Goal: Information Seeking & Learning: Understand process/instructions

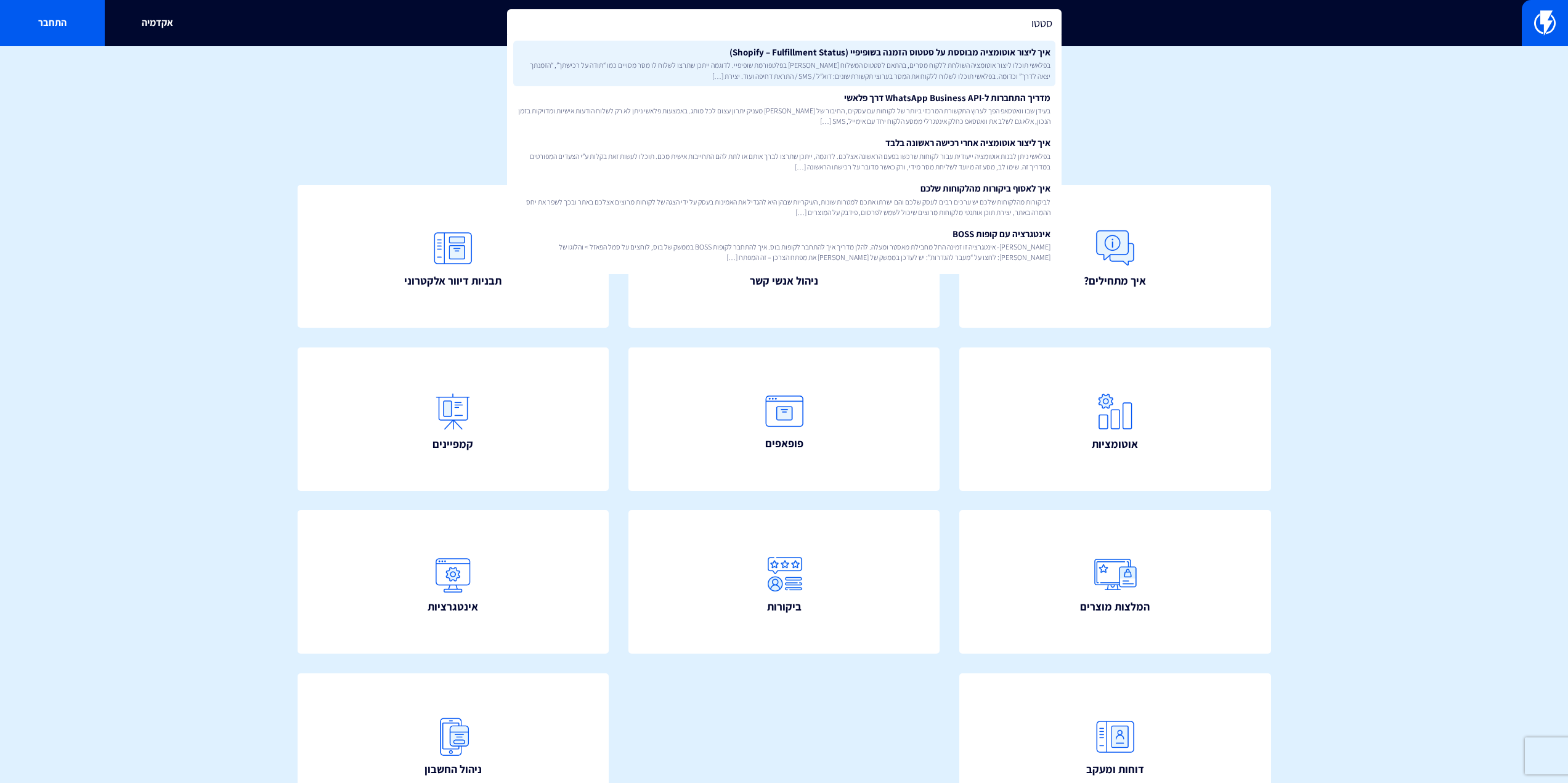
type input "סטטו"
click at [959, 77] on span "בפלאשי תוכלו ליצור אוטומציה השולחת ללקוח מסרים, בהתאם לסטטוס המשלוח שלו בפלטפור…" at bounding box center [785, 70] width 532 height 21
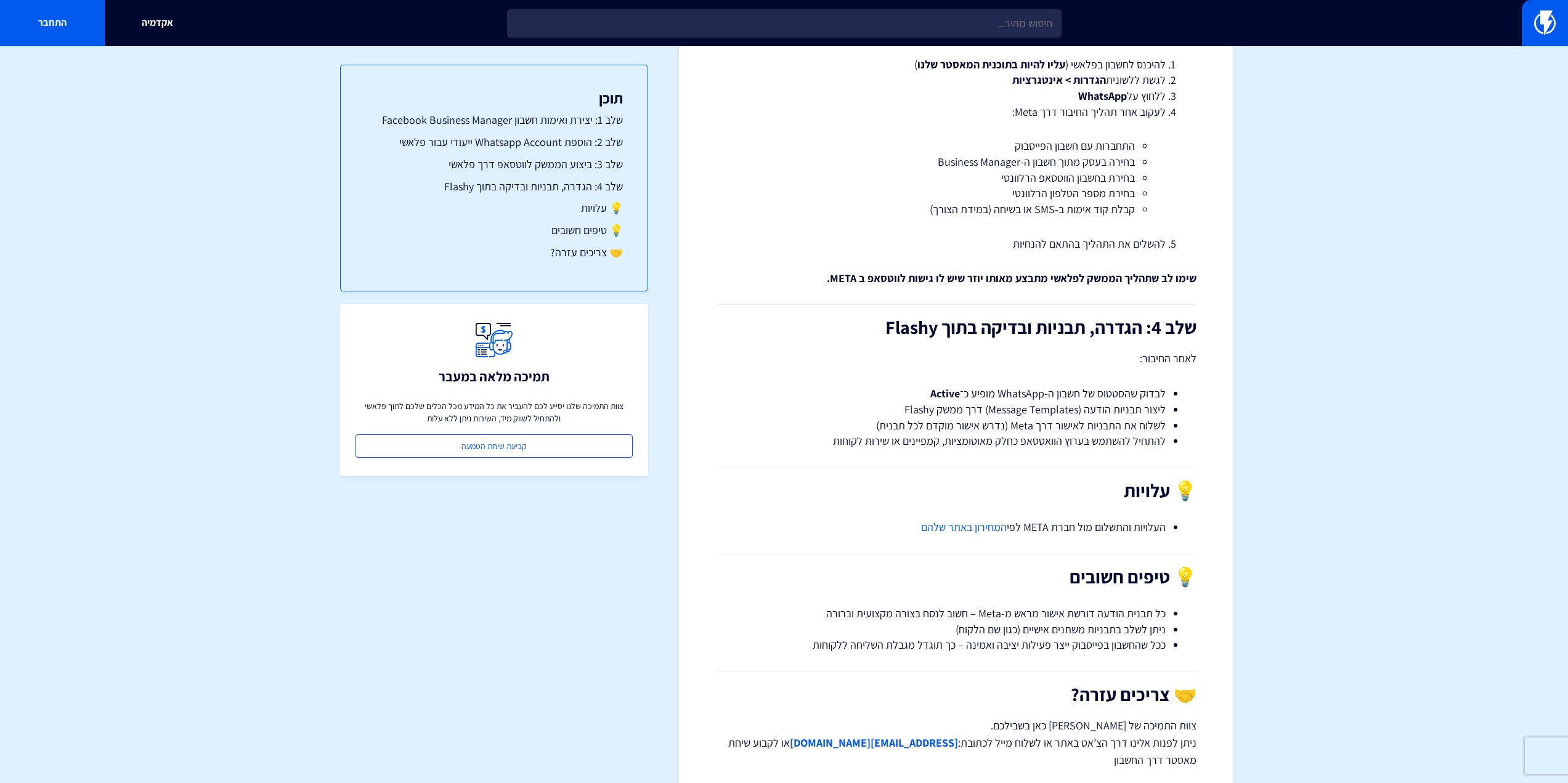
scroll to position [2018, 0]
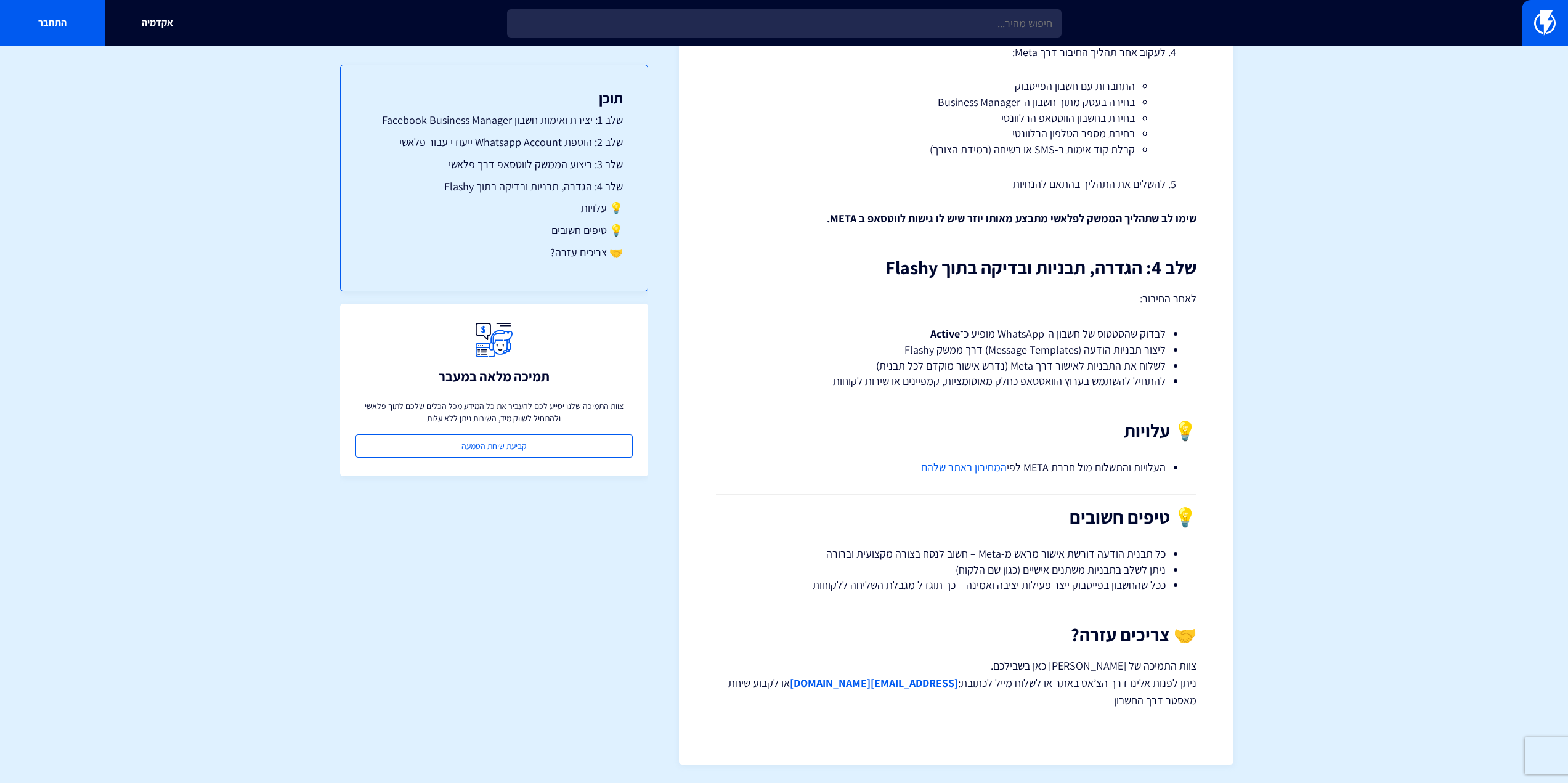
click at [1106, 473] on li "העלויות והתשלום מול חברת META לפי המחירון באתר שלהם" at bounding box center [956, 467] width 419 height 16
click at [1134, 683] on p "צוות התמיכה של Flashy כאן בשבילכם. ניתן לפנות אלינו דרך הצ’אט באתר או לשלוח מיי…" at bounding box center [956, 683] width 481 height 52
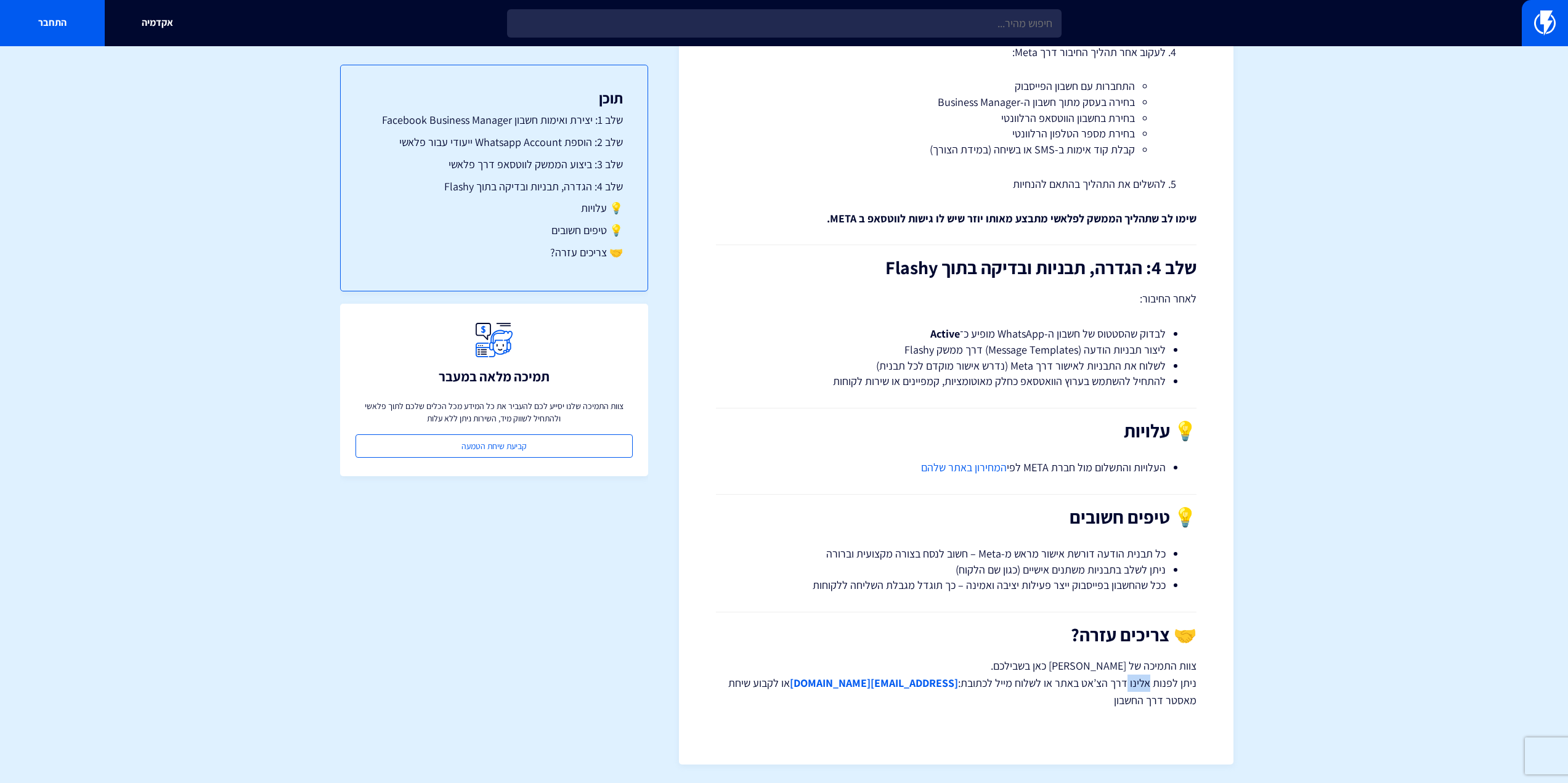
click at [1134, 683] on p "צוות התמיכה של Flashy כאן בשבילכם. ניתן לפנות אלינו דרך הצ’אט באתר או לשלוח מיי…" at bounding box center [956, 683] width 481 height 52
click at [1081, 686] on p "צוות התמיכה של Flashy כאן בשבילכם. ניתן לפנות אלינו דרך הצ’אט באתר או לשלוח מיי…" at bounding box center [956, 683] width 481 height 52
click at [1115, 630] on h2 "🤝 צריכים עזרה?" at bounding box center [956, 634] width 481 height 20
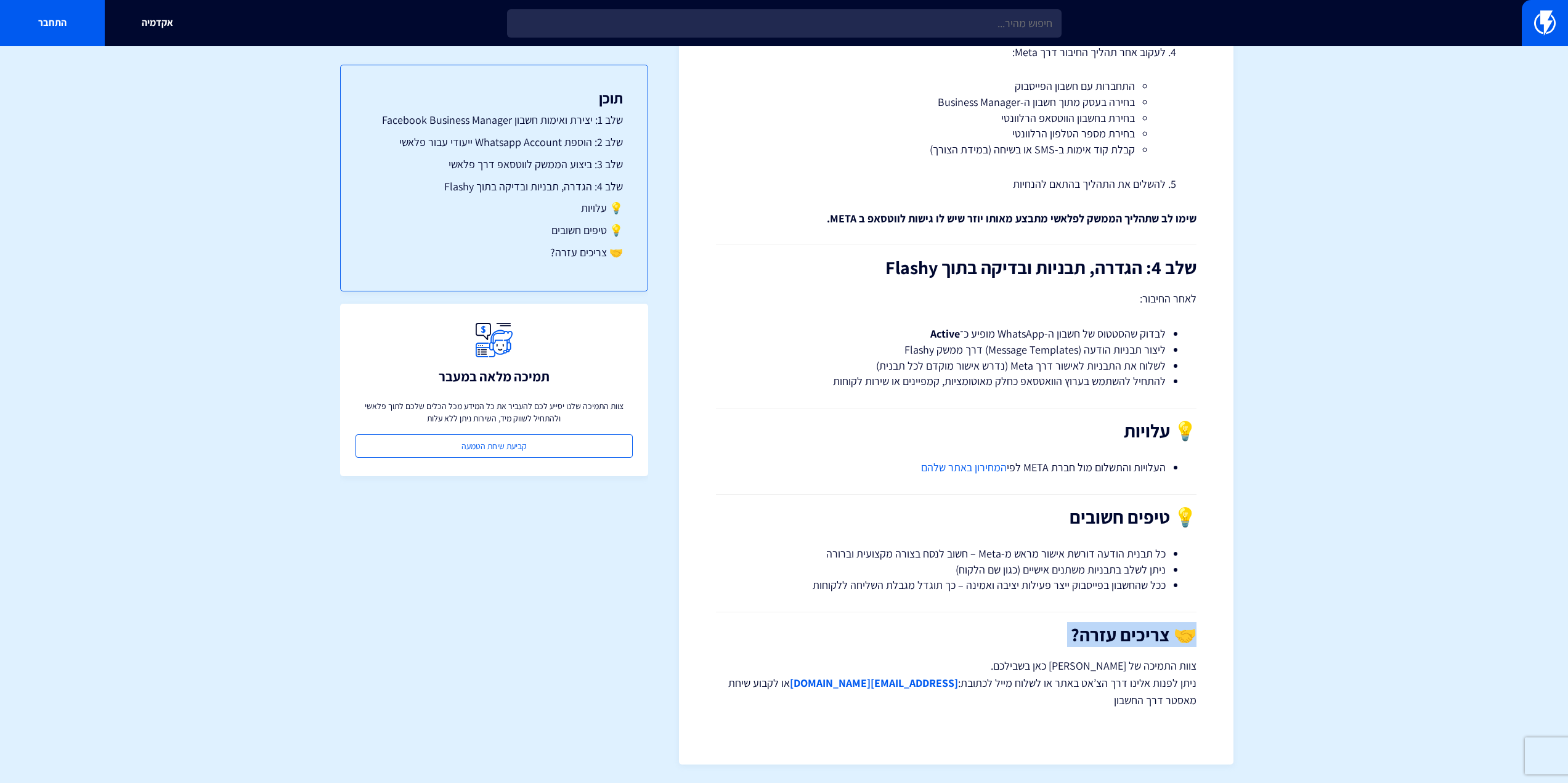
click at [1115, 630] on h2 "🤝 צריכים עזרה?" at bounding box center [956, 634] width 481 height 20
click at [1117, 666] on p "צוות התמיכה של Flashy כאן בשבילכם. ניתן לפנות אלינו דרך הצ’אט באתר או לשלוח מיי…" at bounding box center [956, 683] width 481 height 52
click at [1122, 694] on p "צוות התמיכה של Flashy כאן בשבילכם. ניתן לפנות אלינו דרך הצ’אט באתר או לשלוח מיי…" at bounding box center [956, 683] width 481 height 52
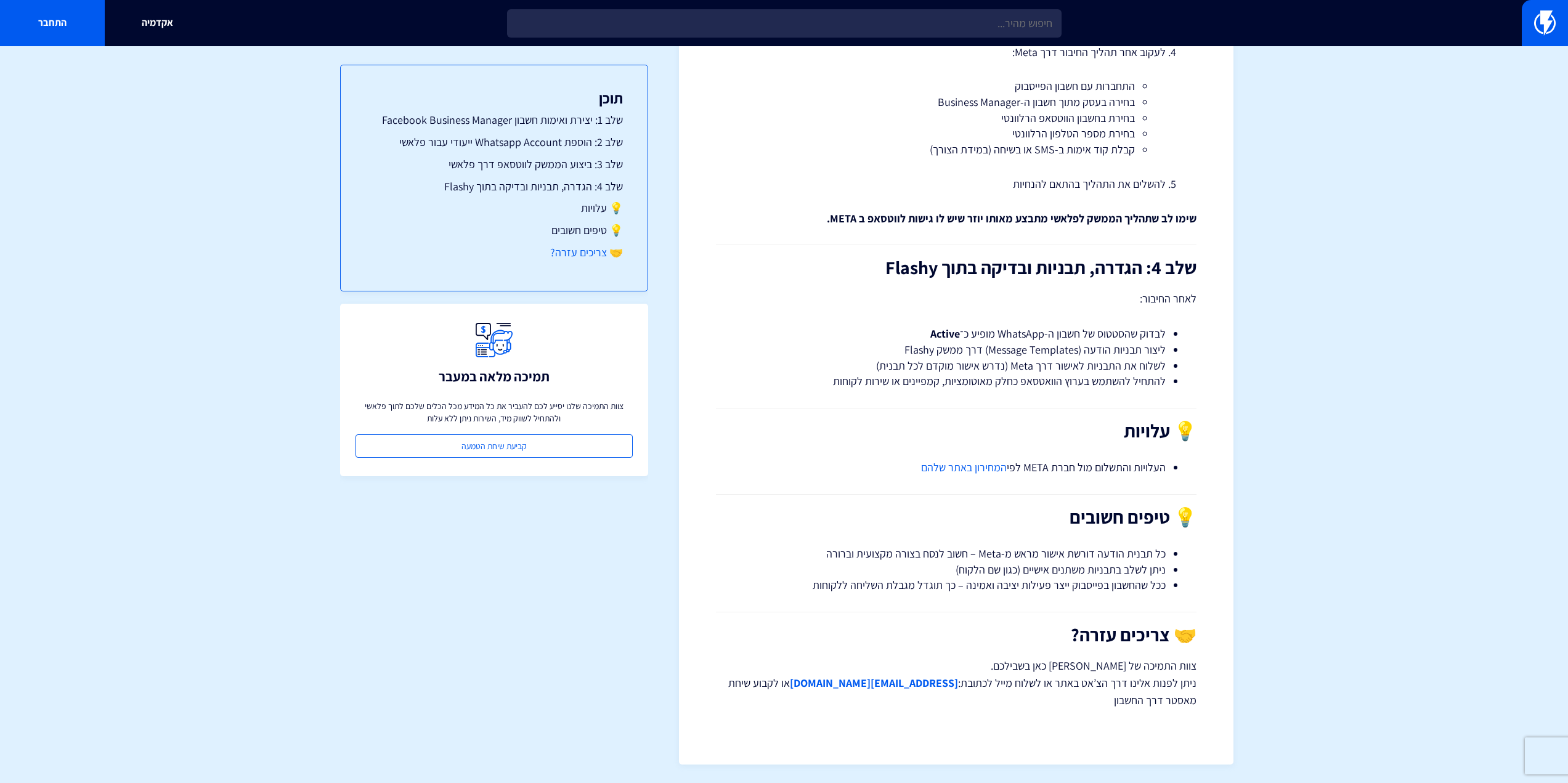
click at [584, 255] on link "🤝 צריכים עזרה?" at bounding box center [494, 252] width 258 height 16
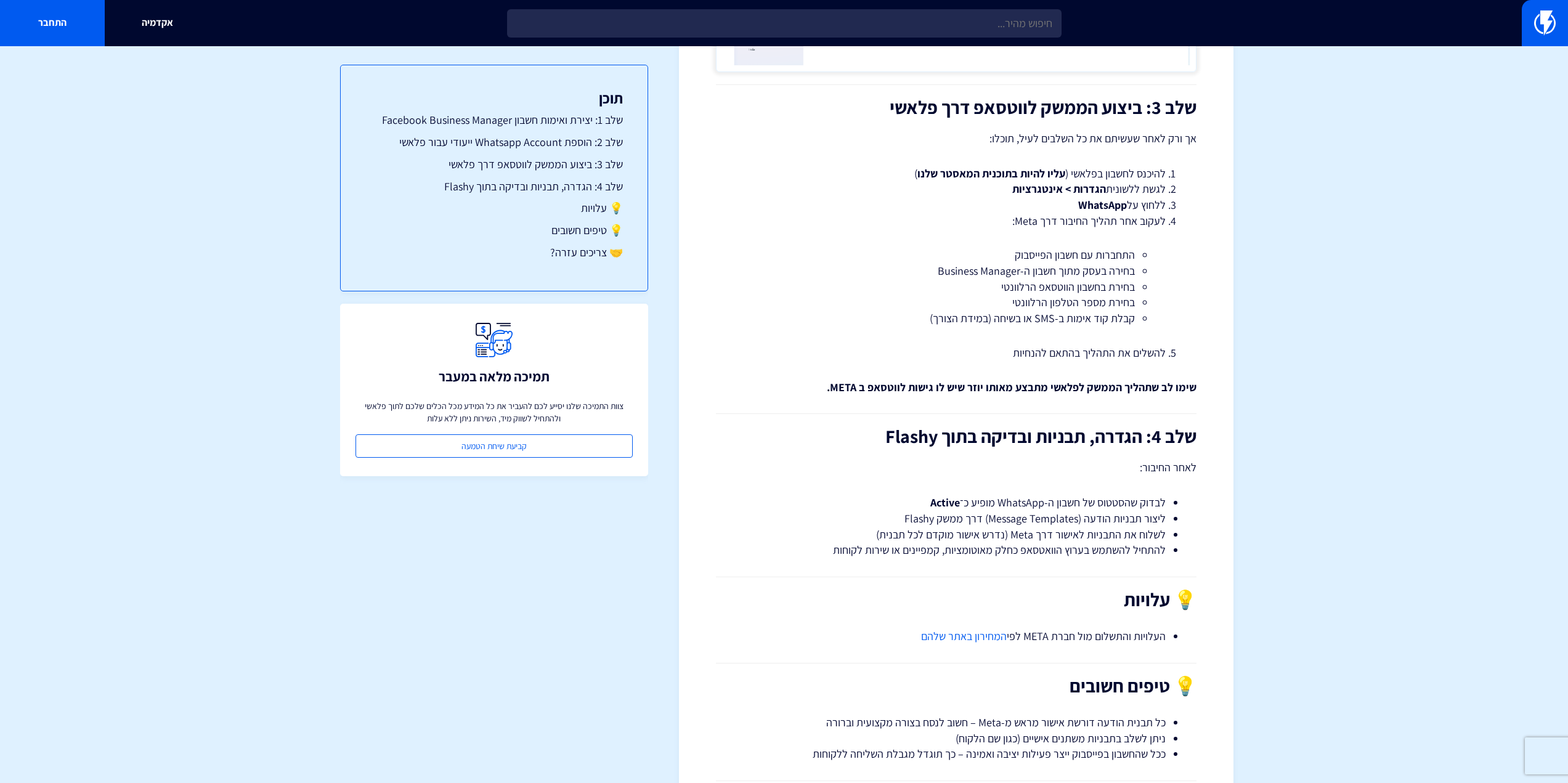
scroll to position [2018, 0]
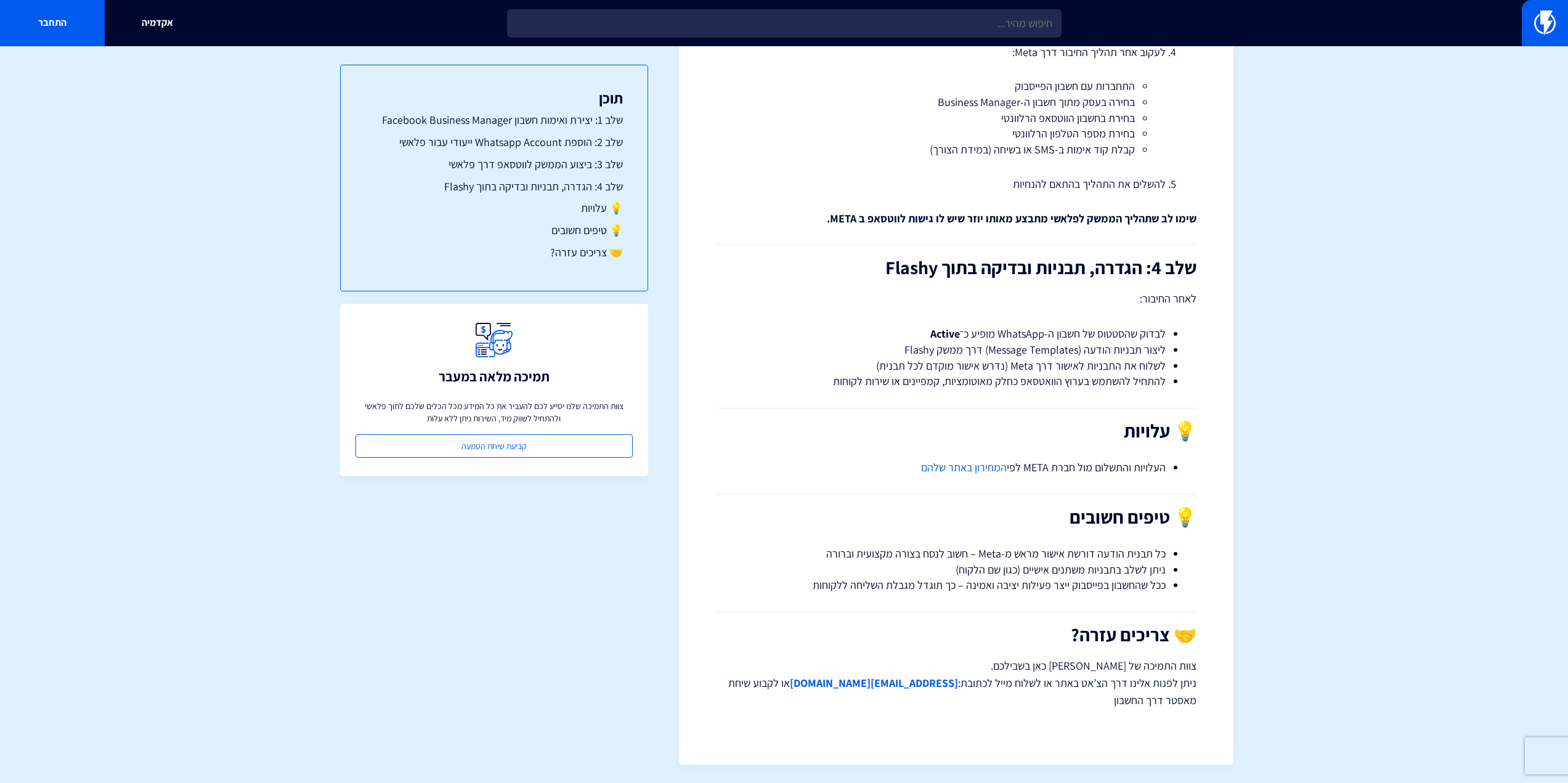
click at [1101, 689] on p "צוות התמיכה של Flashy כאן בשבילכם. ניתן לפנות אלינו דרך הצ’אט באתר או לשלוח מיי…" at bounding box center [956, 683] width 481 height 52
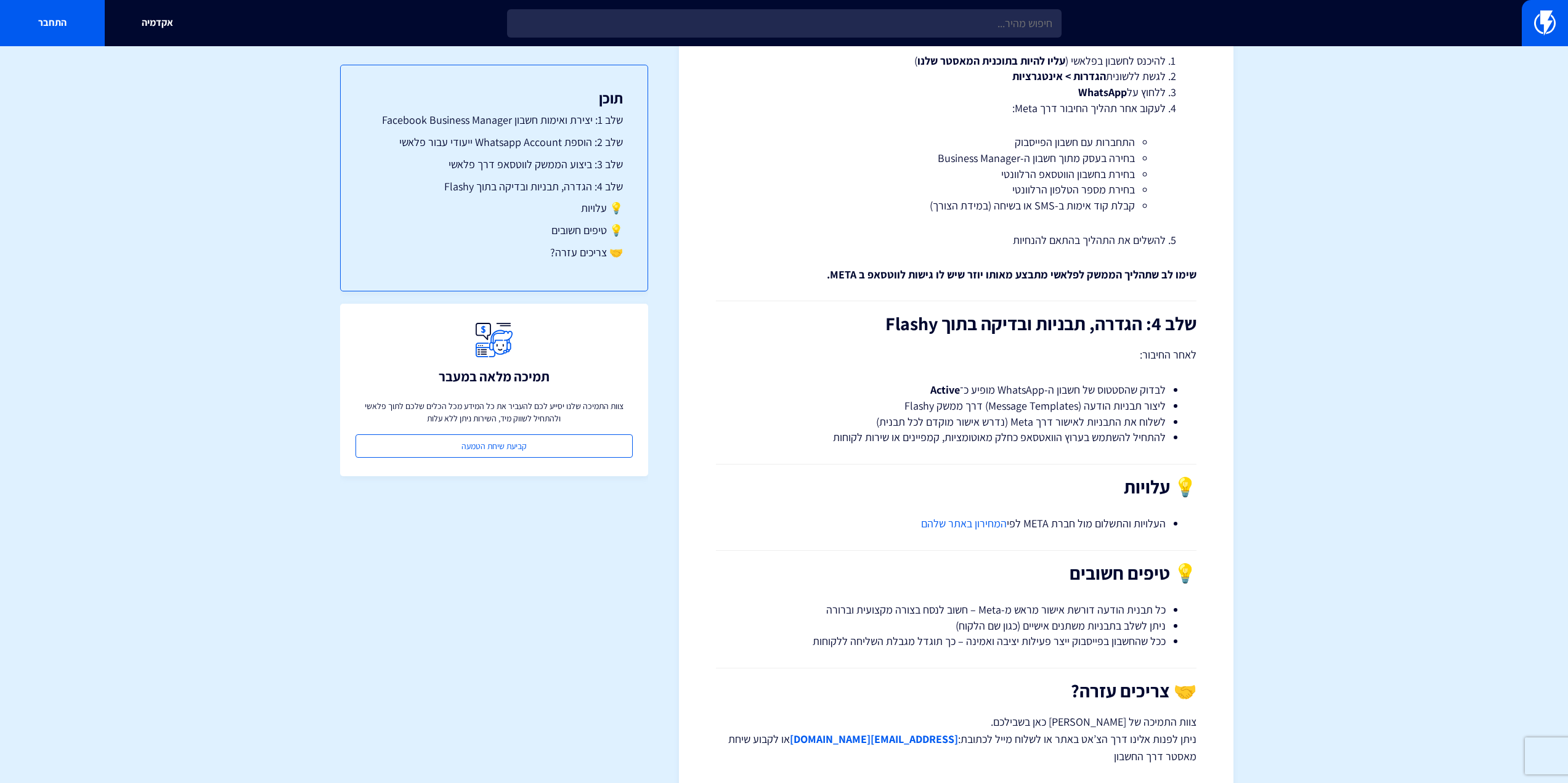
scroll to position [1833, 0]
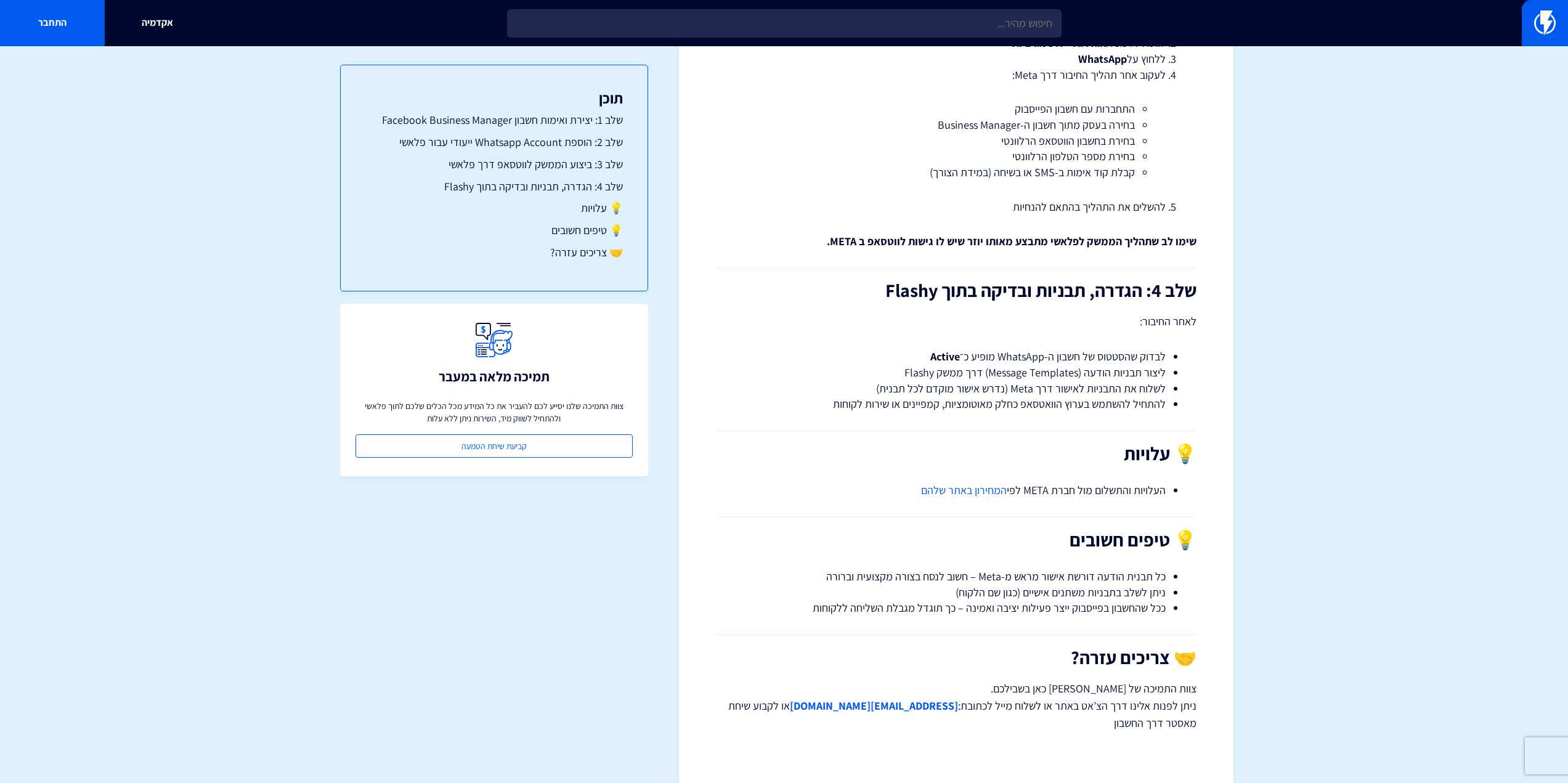
scroll to position [2018, 0]
